Goal: Find specific page/section: Find specific page/section

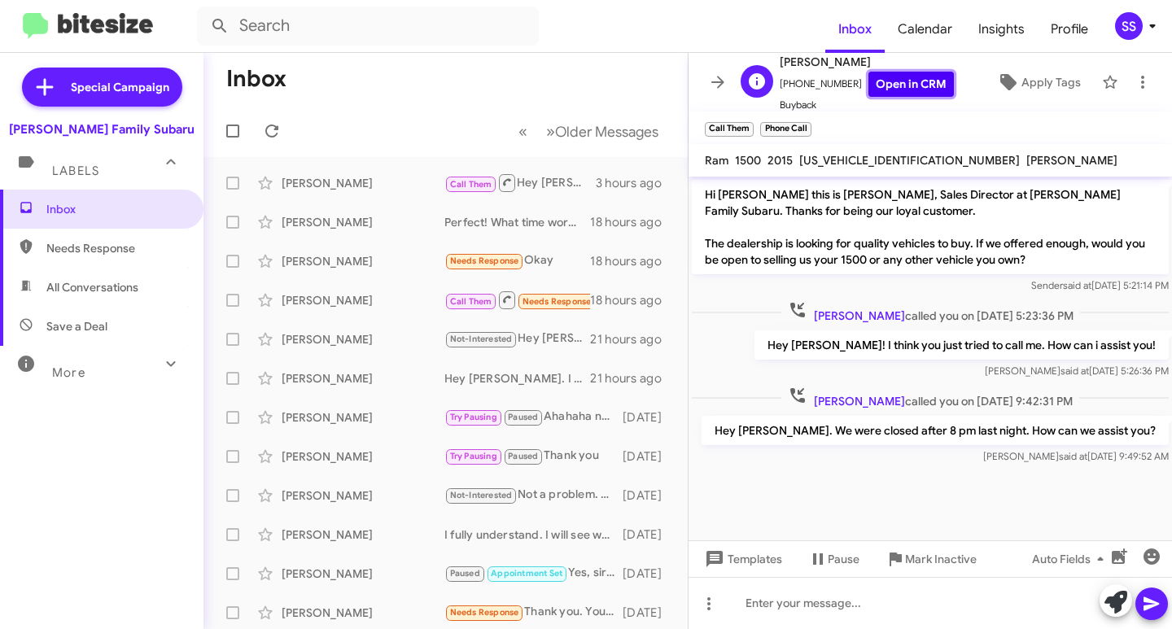
click at [909, 85] on link "Open in CRM" at bounding box center [910, 84] width 85 height 25
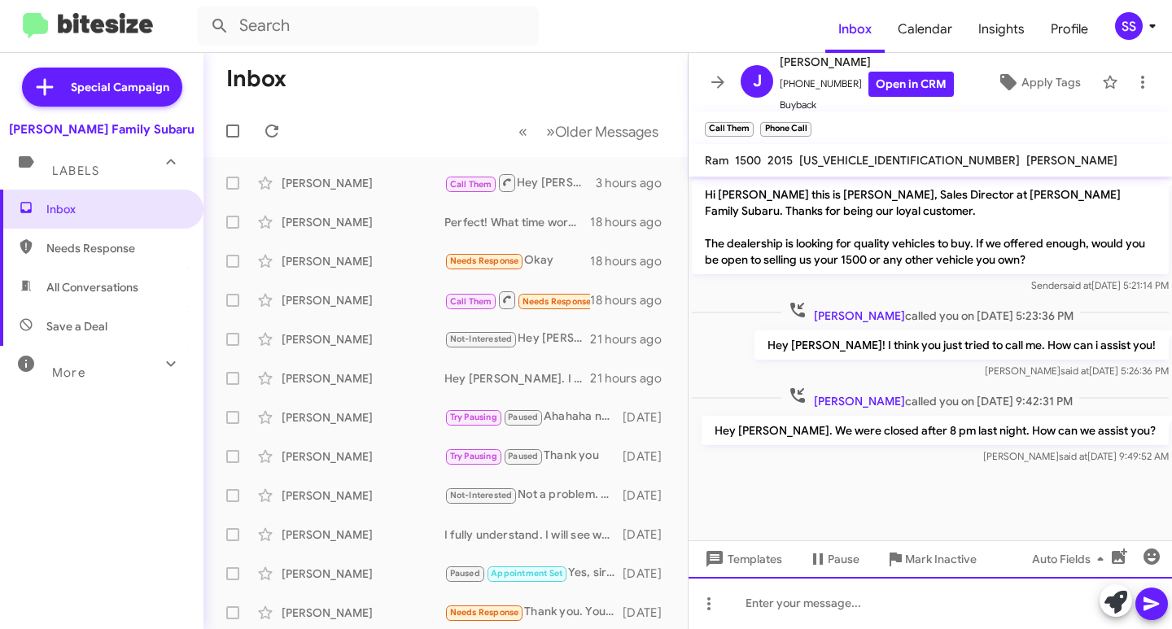
click at [815, 627] on div at bounding box center [929, 603] width 483 height 52
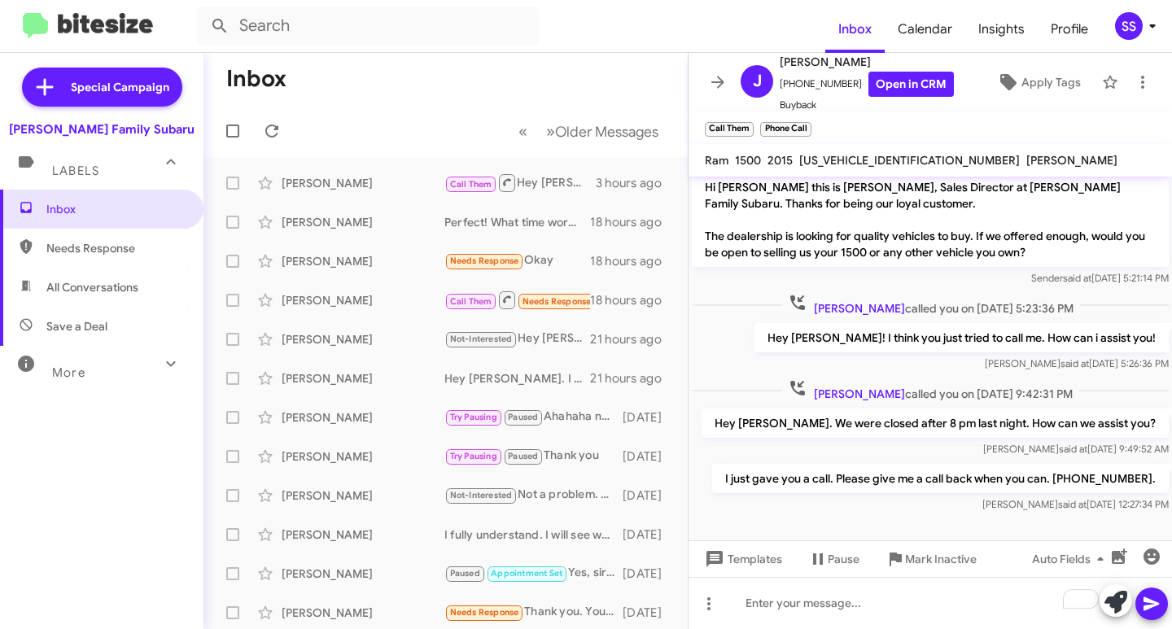
click at [78, 317] on span "Save a Deal" at bounding box center [101, 326] width 203 height 39
type input "in:not-interested"
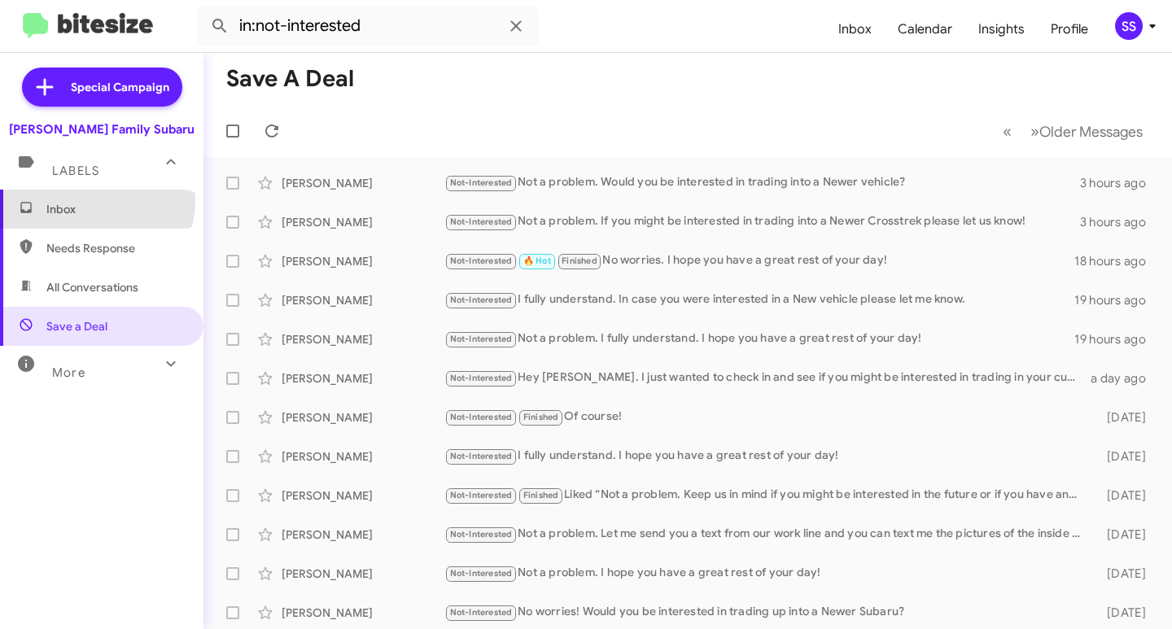
click at [90, 200] on span "Inbox" at bounding box center [101, 209] width 203 height 39
